Goal: Transaction & Acquisition: Purchase product/service

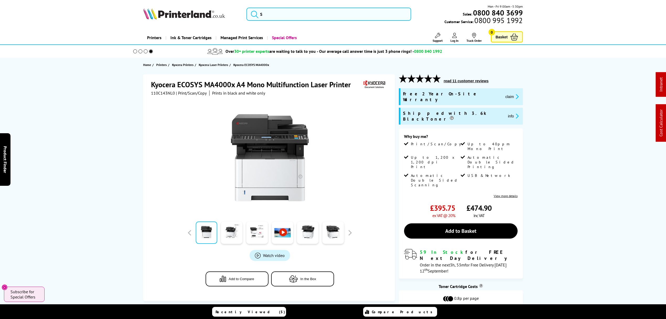
drag, startPoint x: 130, startPoint y: 176, endPoint x: 98, endPoint y: 31, distance: 148.9
